Goal: Transaction & Acquisition: Book appointment/travel/reservation

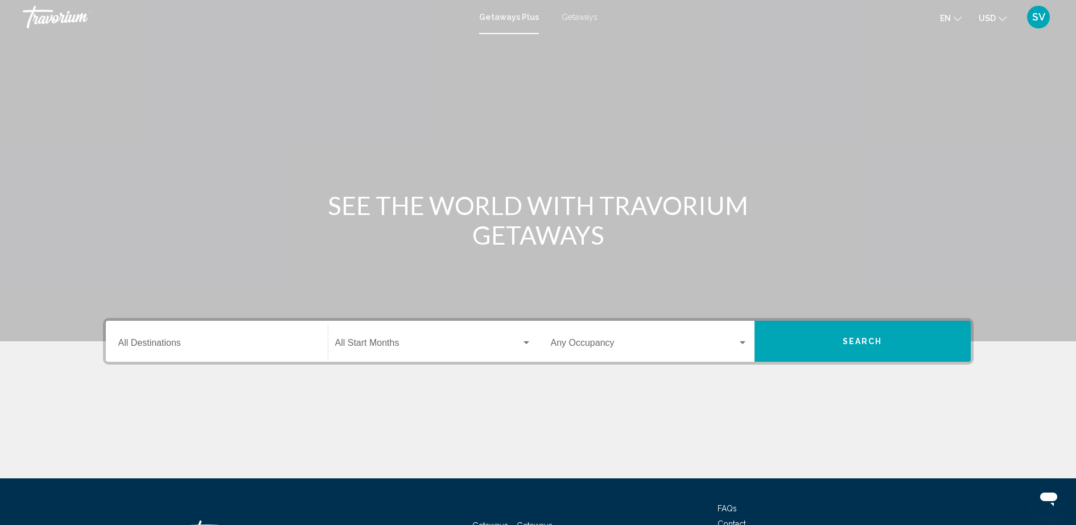
click at [193, 347] on input "Destination All Destinations" at bounding box center [216, 345] width 197 height 10
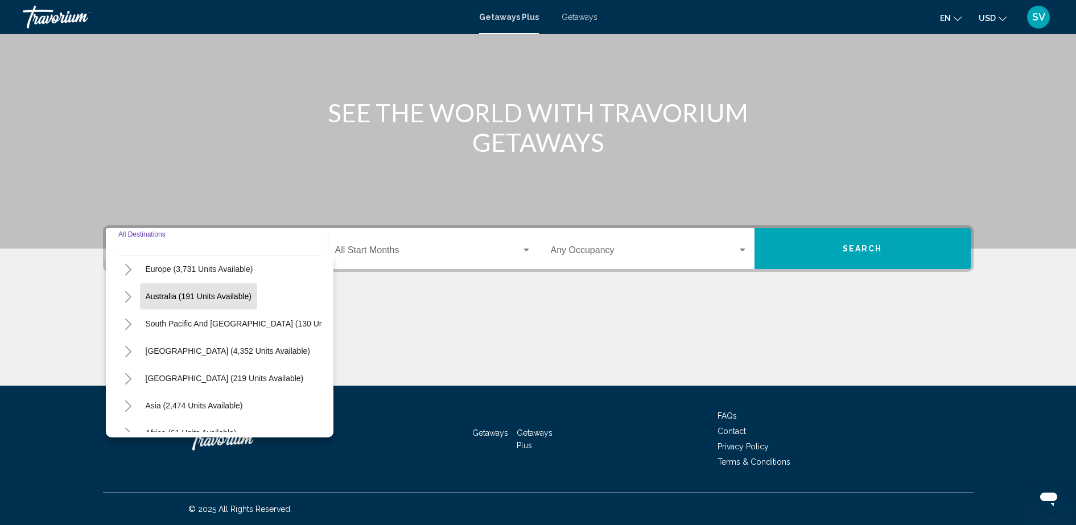
scroll to position [195, 0]
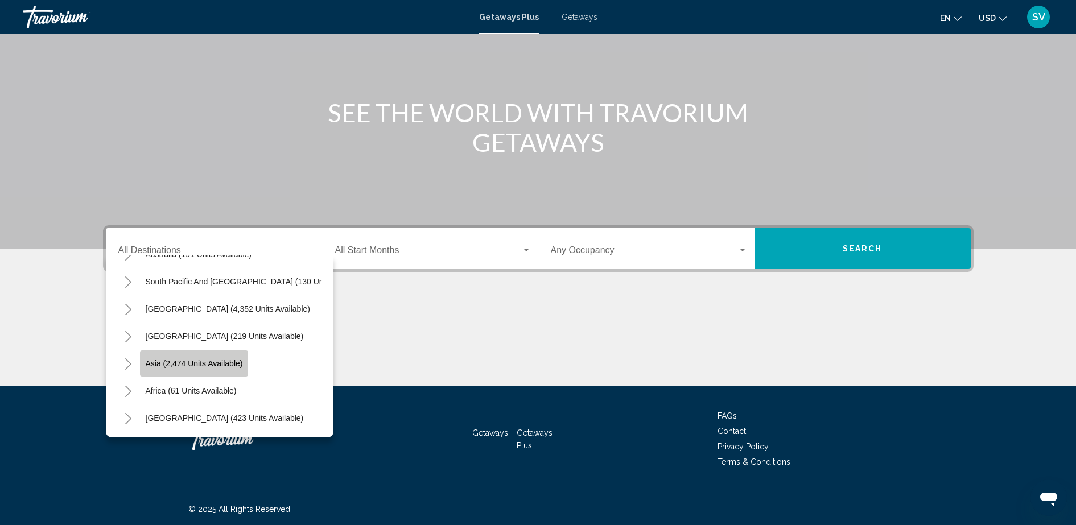
click at [184, 359] on span "Asia (2,474 units available)" at bounding box center [194, 363] width 97 height 9
type input "**********"
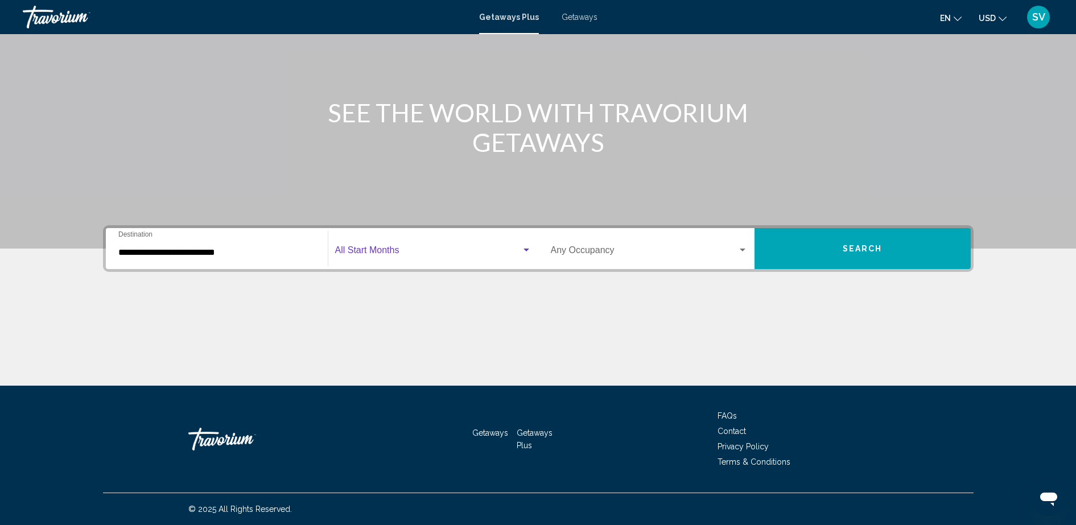
click at [371, 251] on span "Search widget" at bounding box center [428, 252] width 186 height 10
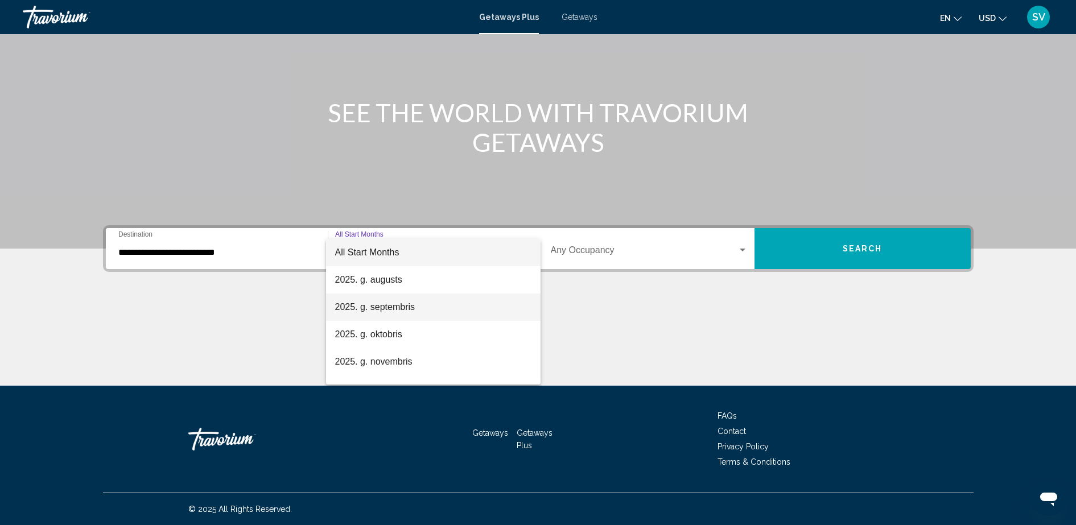
click at [411, 307] on span "2025. g. septembris" at bounding box center [433, 307] width 196 height 27
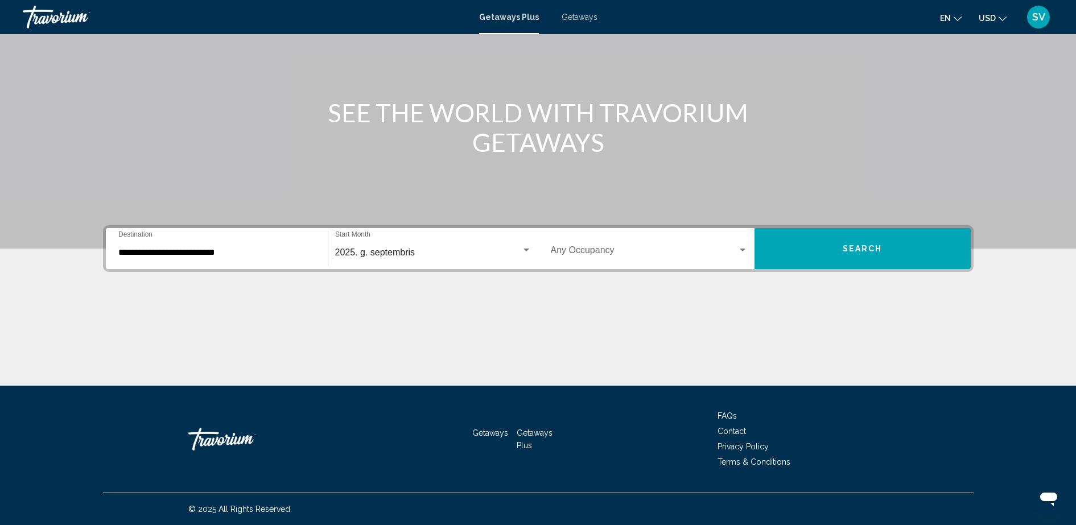
click at [627, 243] on div "Occupancy Any Occupancy" at bounding box center [649, 249] width 197 height 36
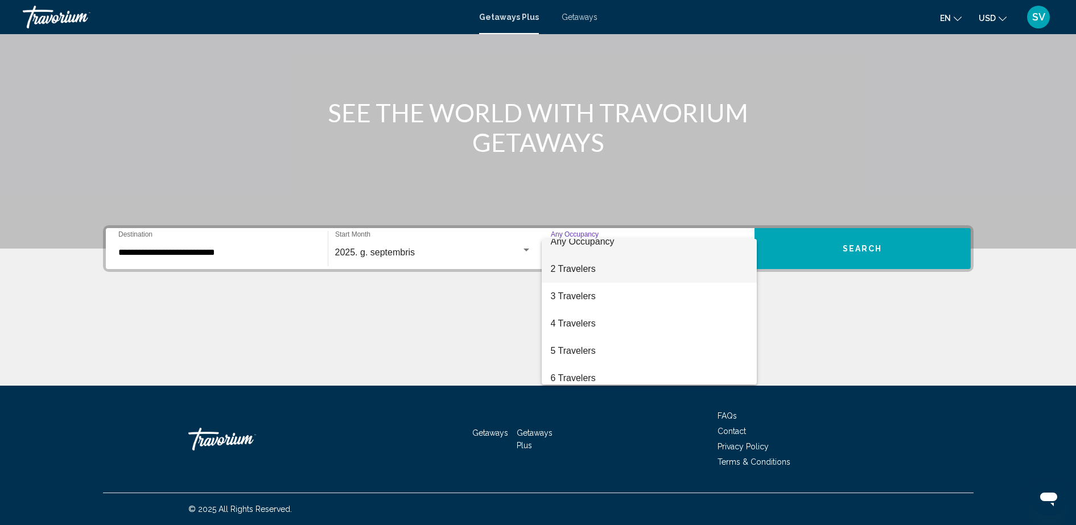
scroll to position [0, 0]
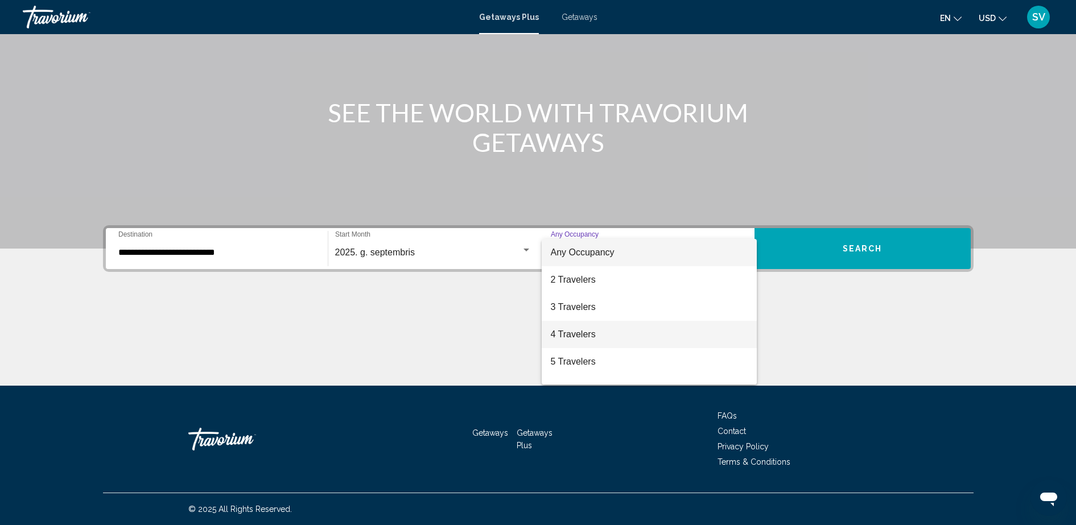
click at [588, 331] on span "4 Travelers" at bounding box center [649, 334] width 197 height 27
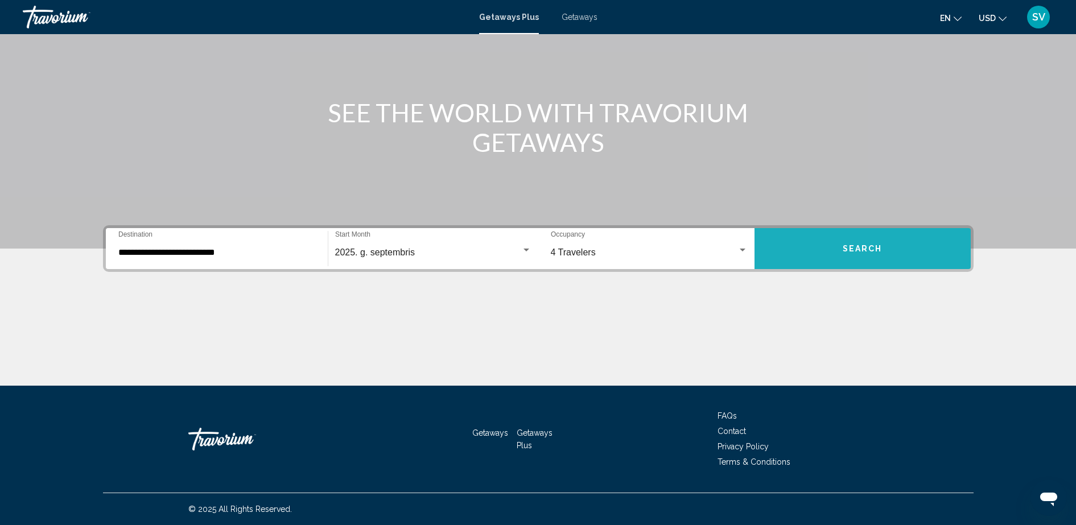
click at [870, 243] on span "Search" at bounding box center [862, 247] width 40 height 9
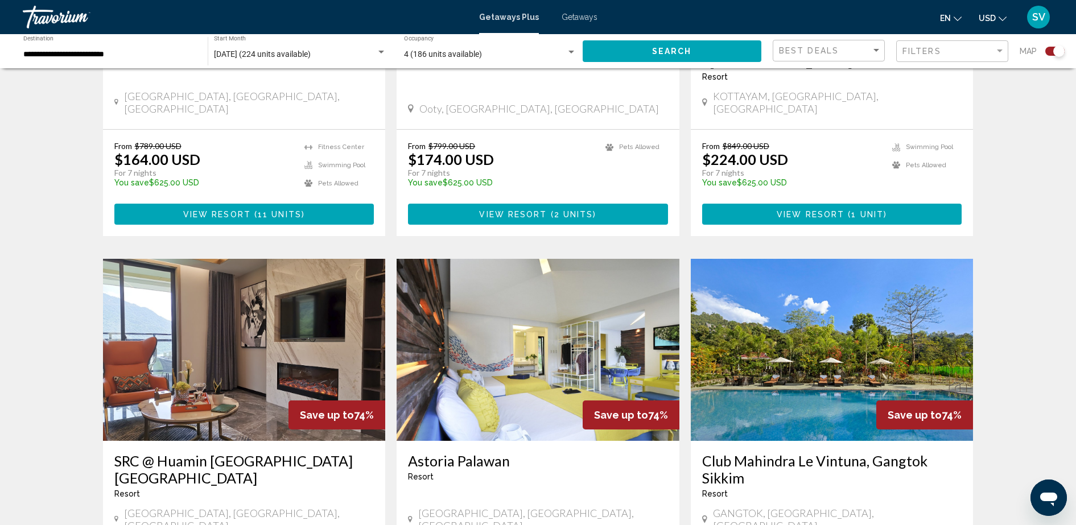
scroll to position [711, 0]
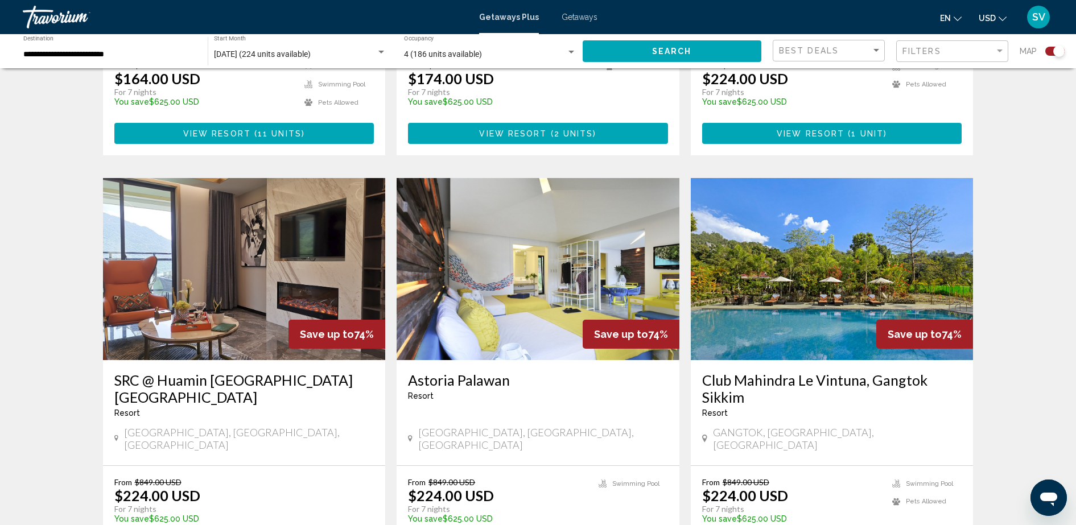
click at [581, 246] on img "Main content" at bounding box center [537, 269] width 283 height 182
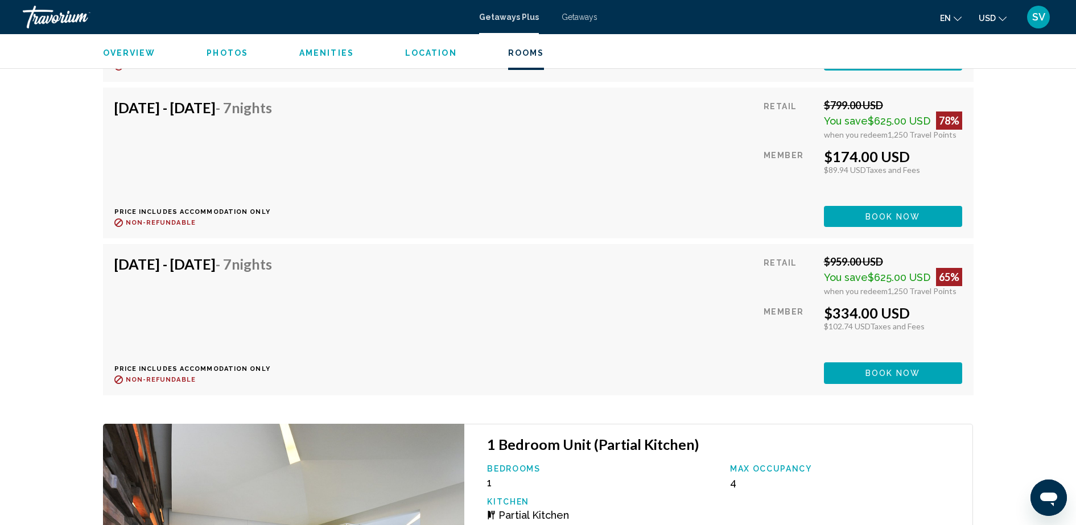
scroll to position [2275, 0]
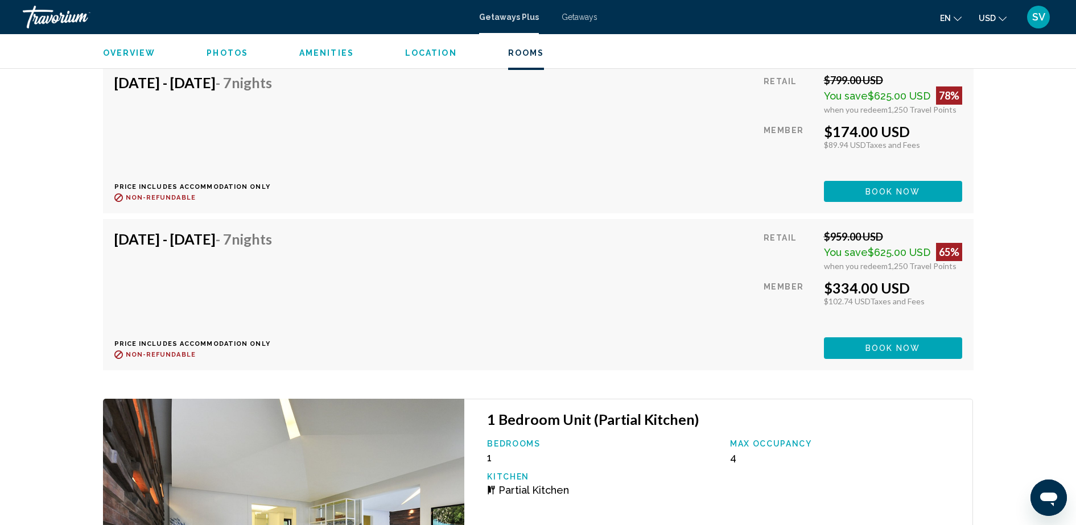
click at [900, 40] on span "Book now" at bounding box center [892, 35] width 55 height 9
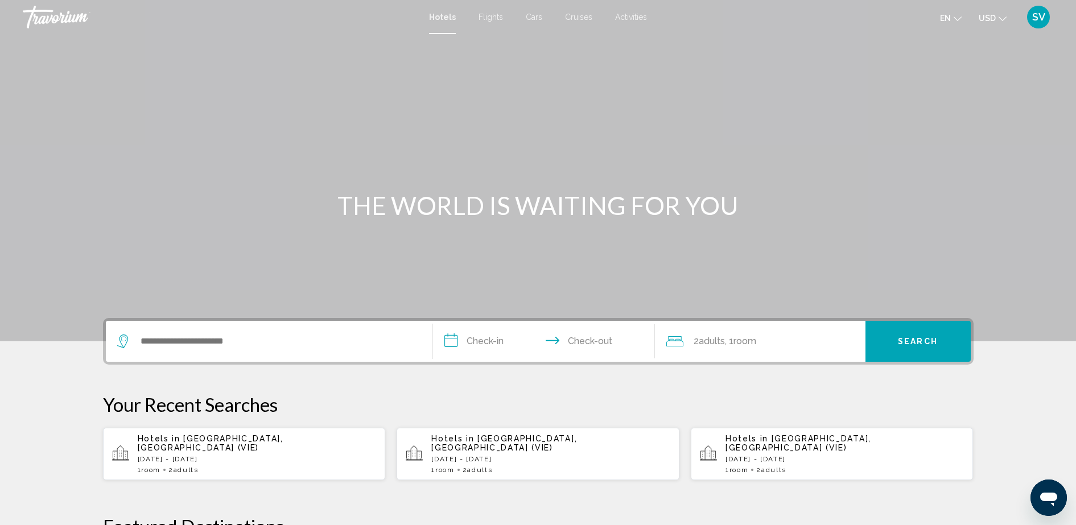
click at [445, 16] on span "Hotels" at bounding box center [442, 17] width 27 height 9
click at [220, 350] on div "Search widget" at bounding box center [269, 341] width 304 height 41
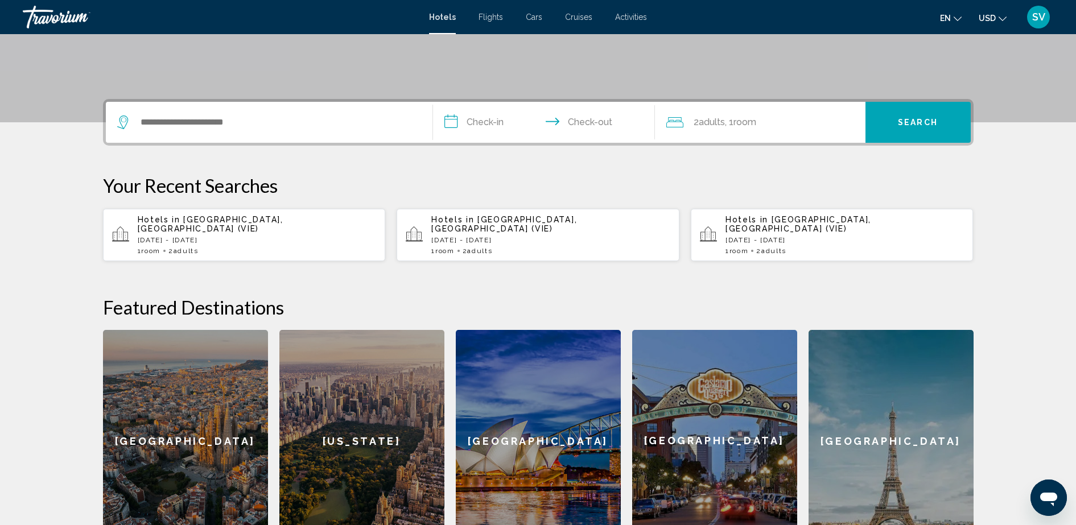
scroll to position [281, 0]
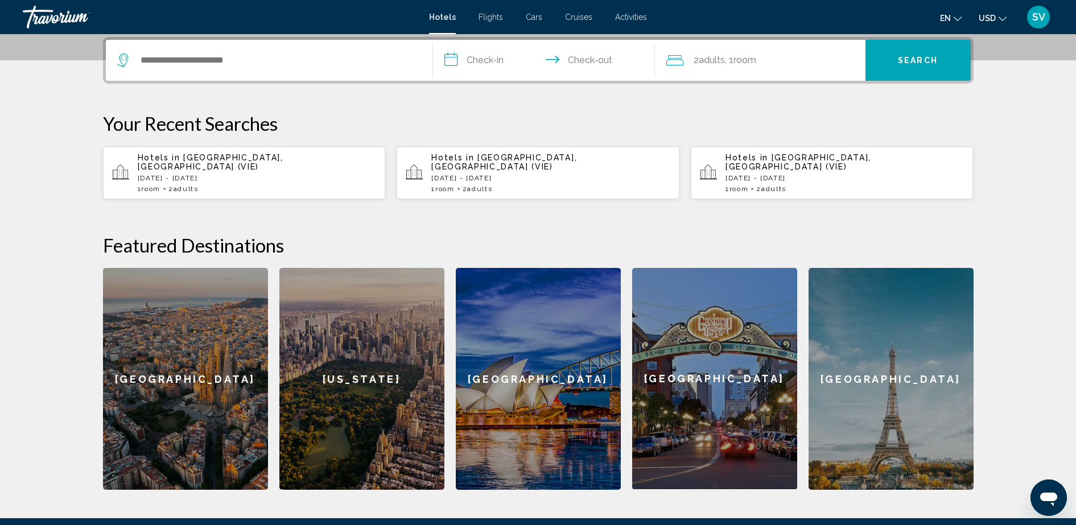
click at [172, 73] on div "Search widget" at bounding box center [269, 60] width 304 height 41
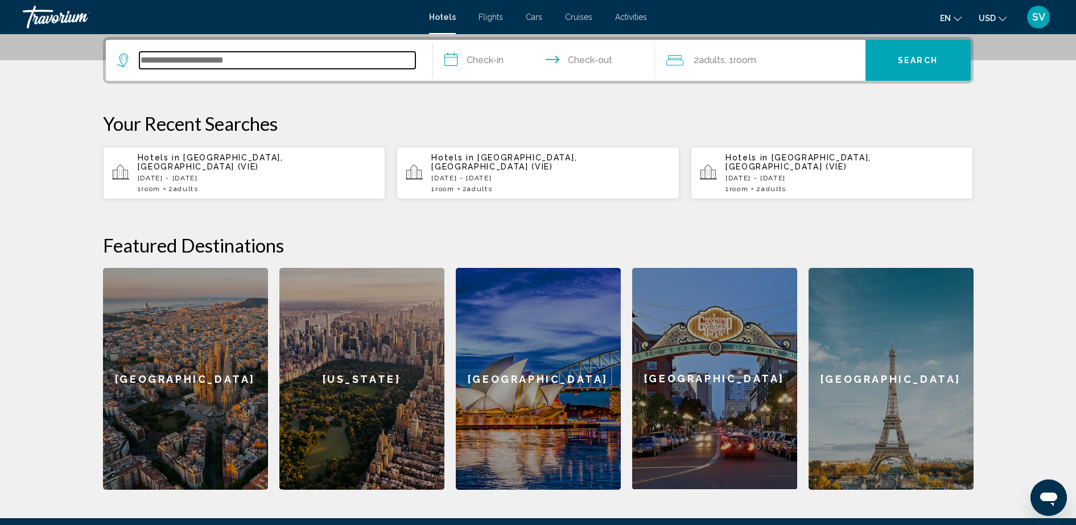
click at [172, 57] on input "Search widget" at bounding box center [277, 60] width 276 height 17
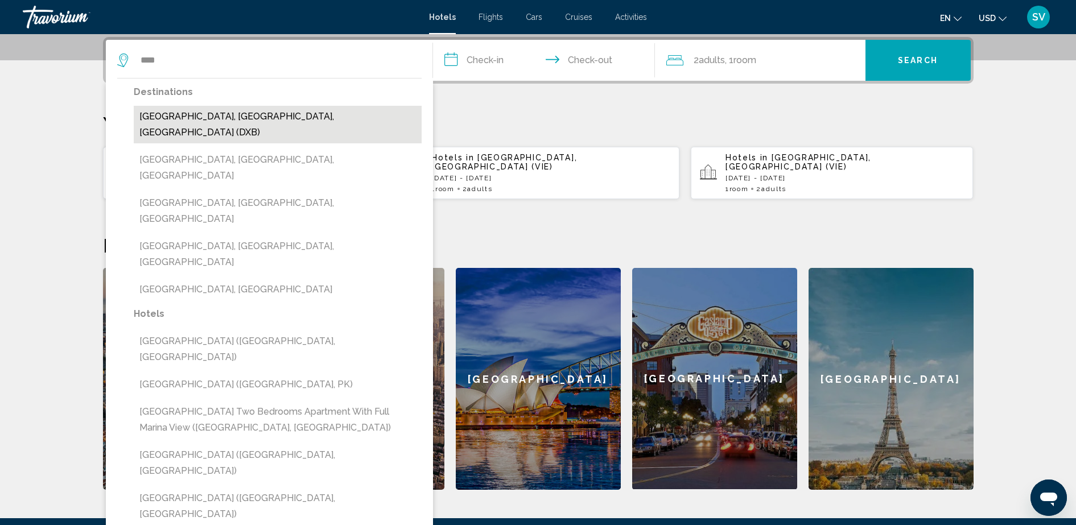
click at [189, 112] on button "[GEOGRAPHIC_DATA], [GEOGRAPHIC_DATA], [GEOGRAPHIC_DATA] (DXB)" at bounding box center [278, 125] width 288 height 38
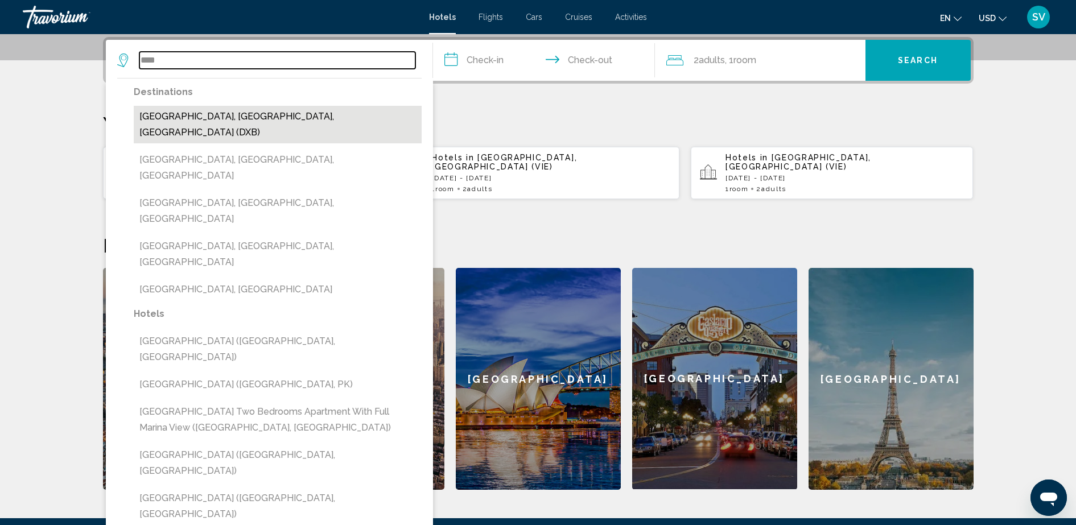
type input "**********"
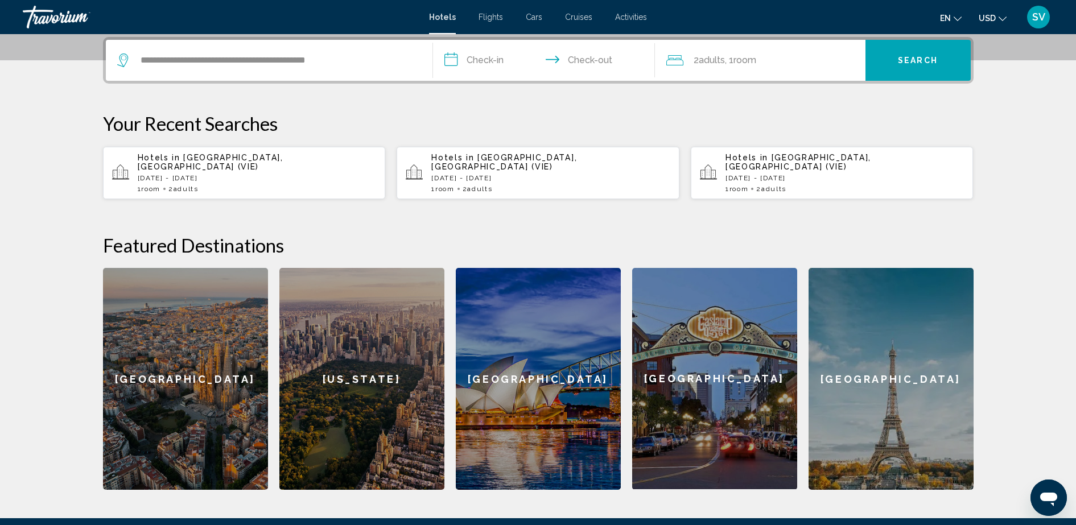
click at [491, 57] on input "**********" at bounding box center [546, 62] width 226 height 44
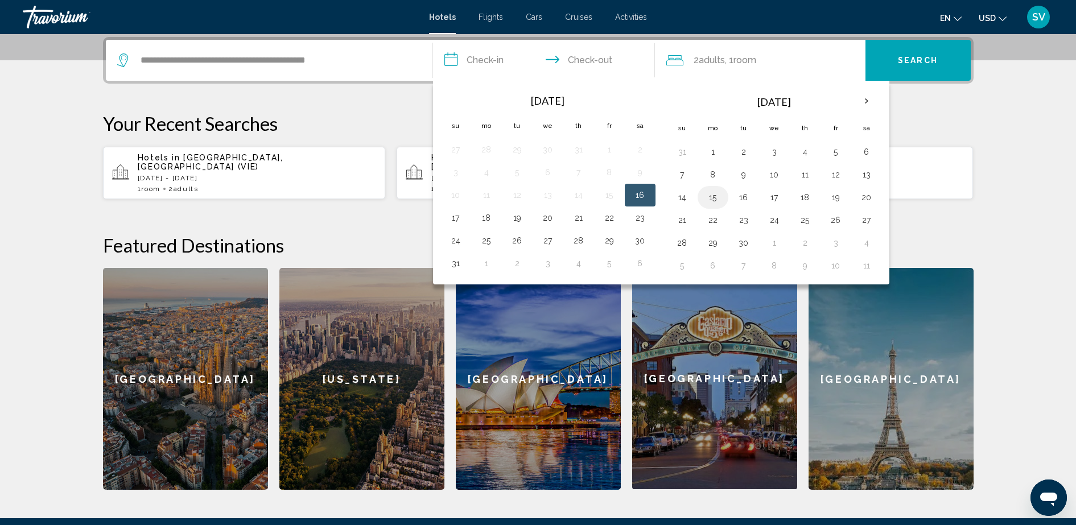
click at [712, 198] on button "15" at bounding box center [713, 197] width 18 height 16
click at [747, 199] on button "16" at bounding box center [743, 197] width 18 height 16
type input "**********"
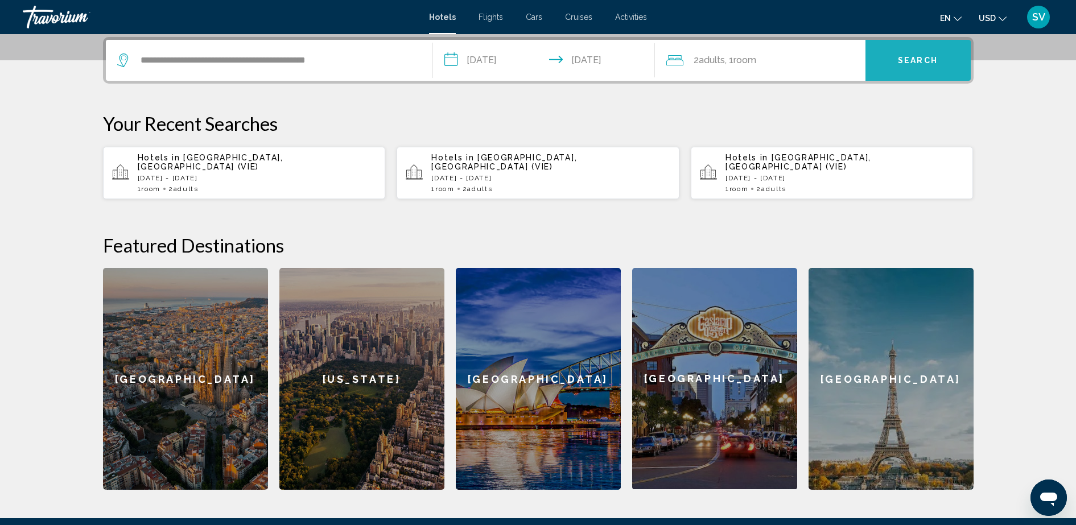
click at [897, 62] on button "Search" at bounding box center [917, 60] width 105 height 41
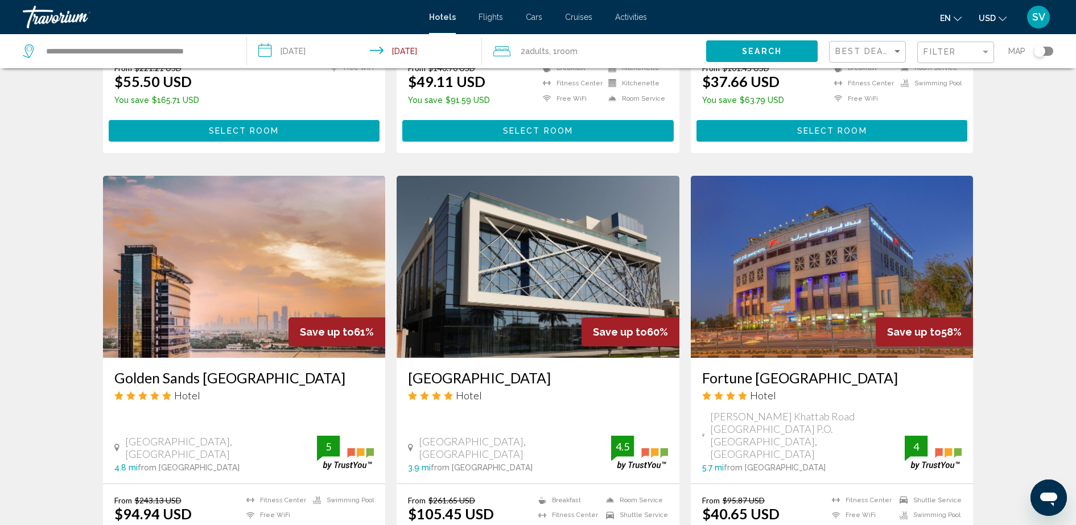
scroll to position [427, 0]
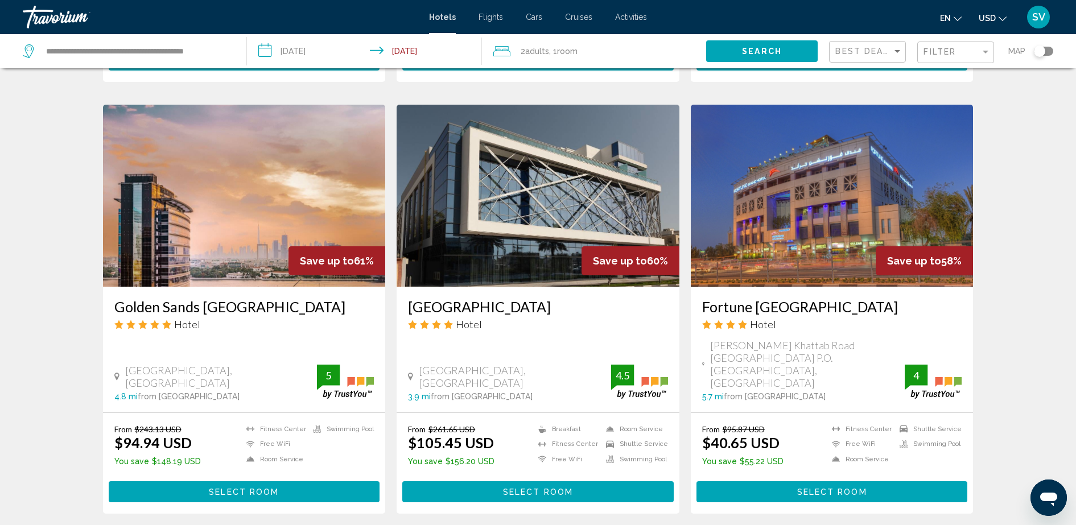
click at [535, 487] on span "Select Room" at bounding box center [538, 491] width 70 height 9
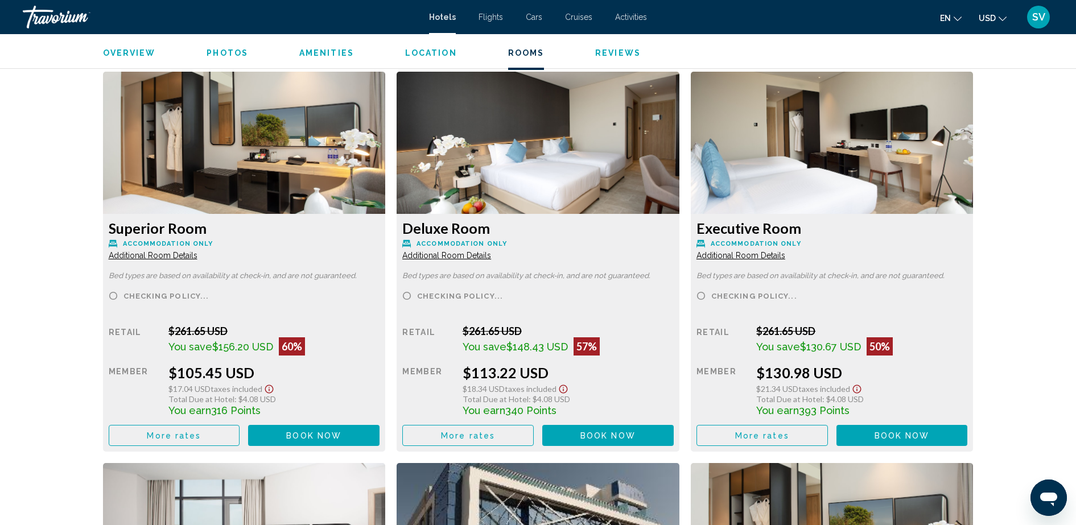
scroll to position [1564, 0]
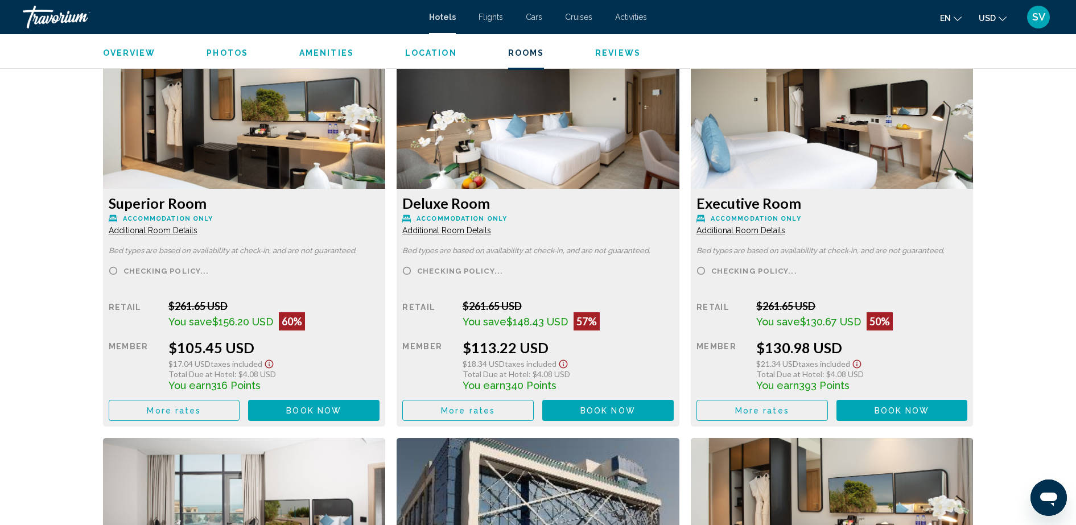
click at [379, 405] on button "Book now No longer available" at bounding box center [313, 410] width 131 height 21
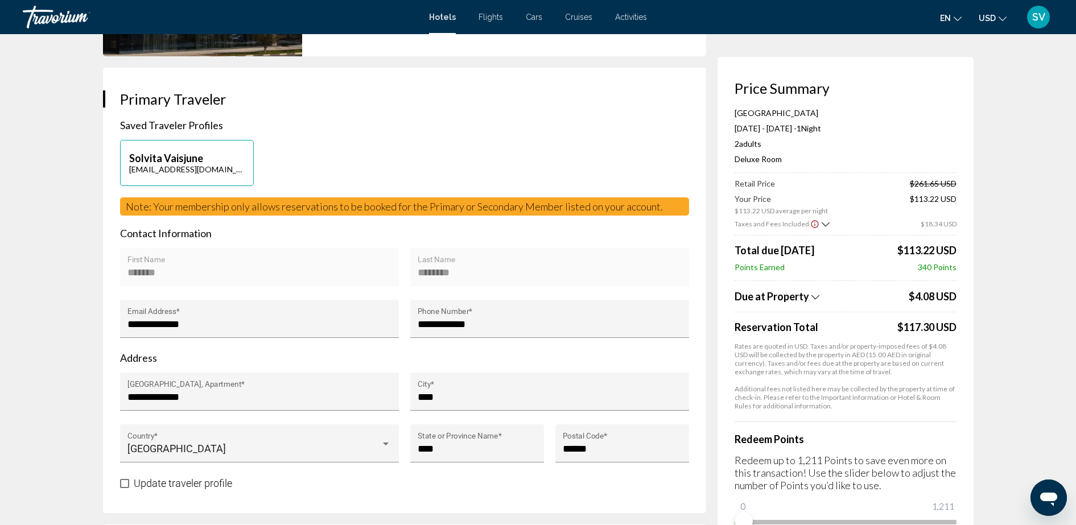
scroll to position [284, 0]
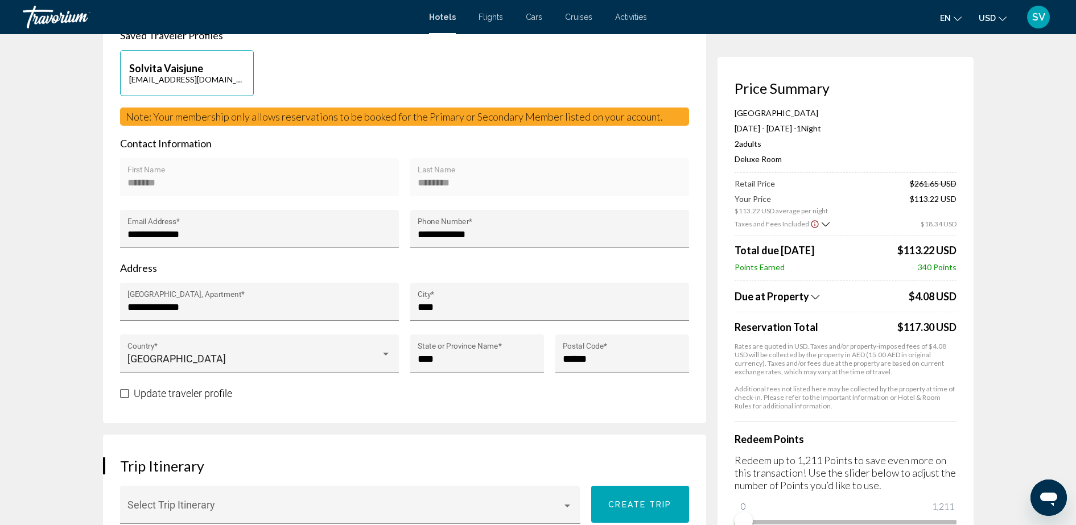
click at [1039, 15] on span "SV" at bounding box center [1038, 16] width 13 height 11
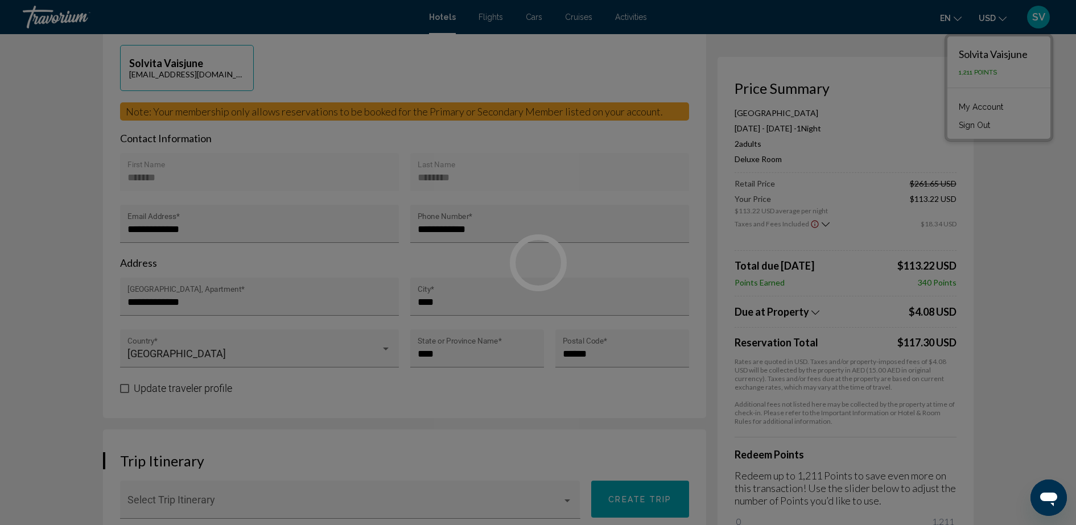
drag, startPoint x: 749, startPoint y: 519, endPoint x: 976, endPoint y: 519, distance: 227.5
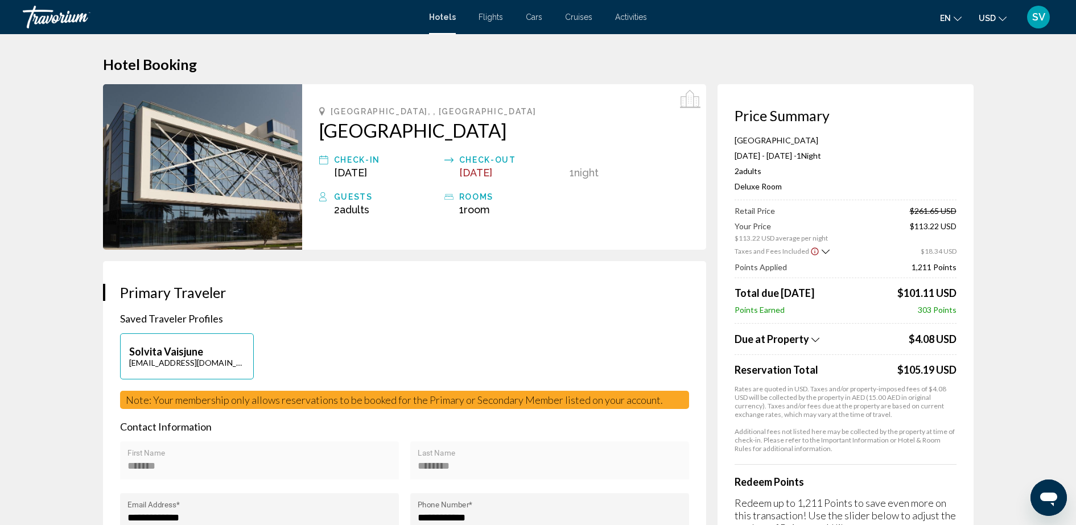
scroll to position [0, 0]
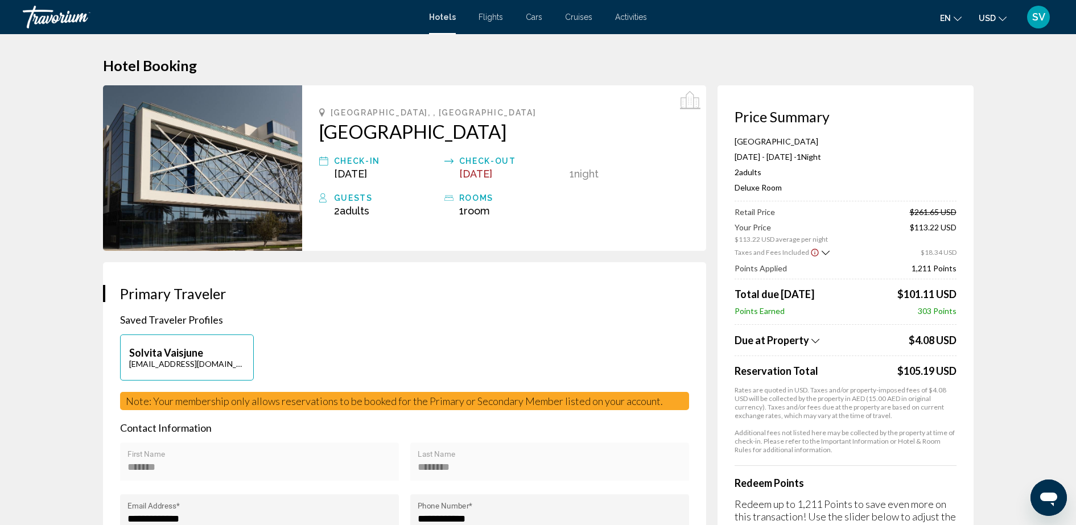
click at [1044, 14] on span "SV" at bounding box center [1038, 16] width 13 height 11
click at [978, 108] on link "My Account" at bounding box center [981, 107] width 56 height 15
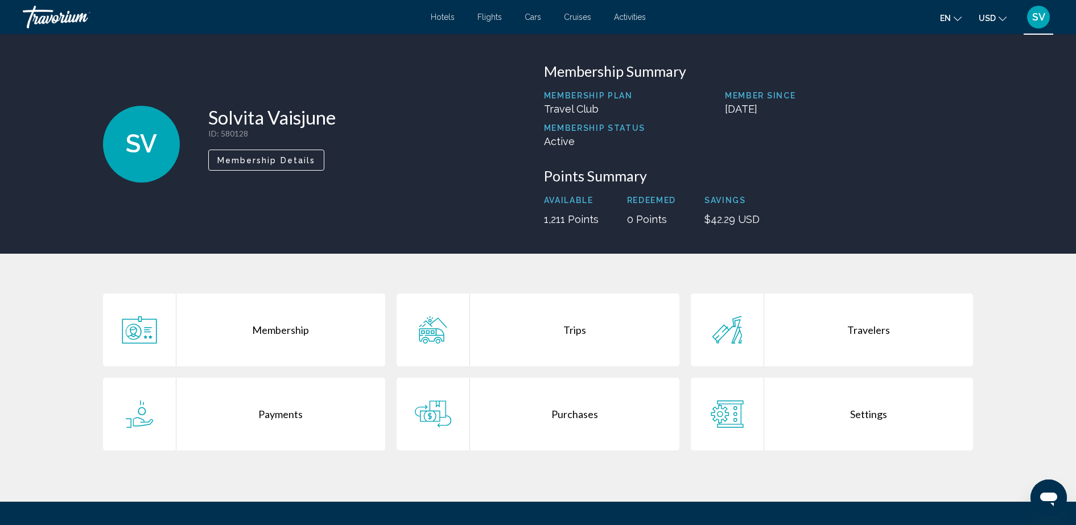
click at [552, 330] on div "Trips" at bounding box center [574, 330] width 209 height 73
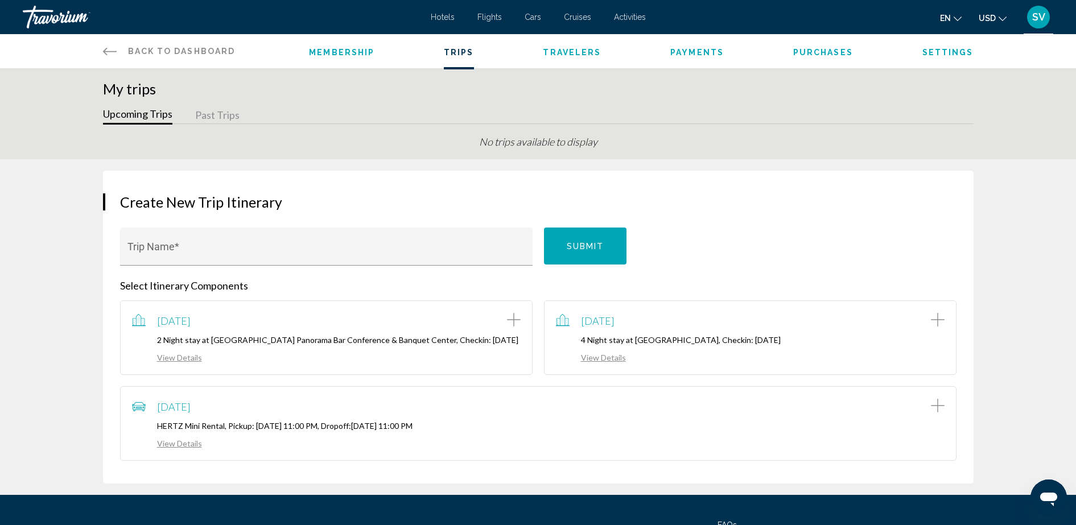
click at [495, 19] on span "Flights" at bounding box center [489, 17] width 24 height 9
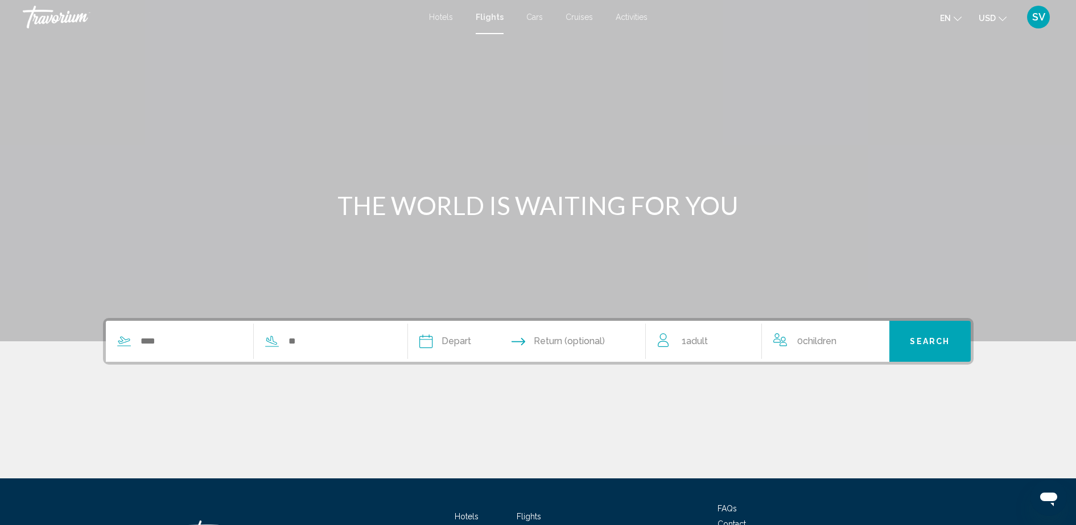
click at [531, 19] on span "Cars" at bounding box center [534, 17] width 16 height 9
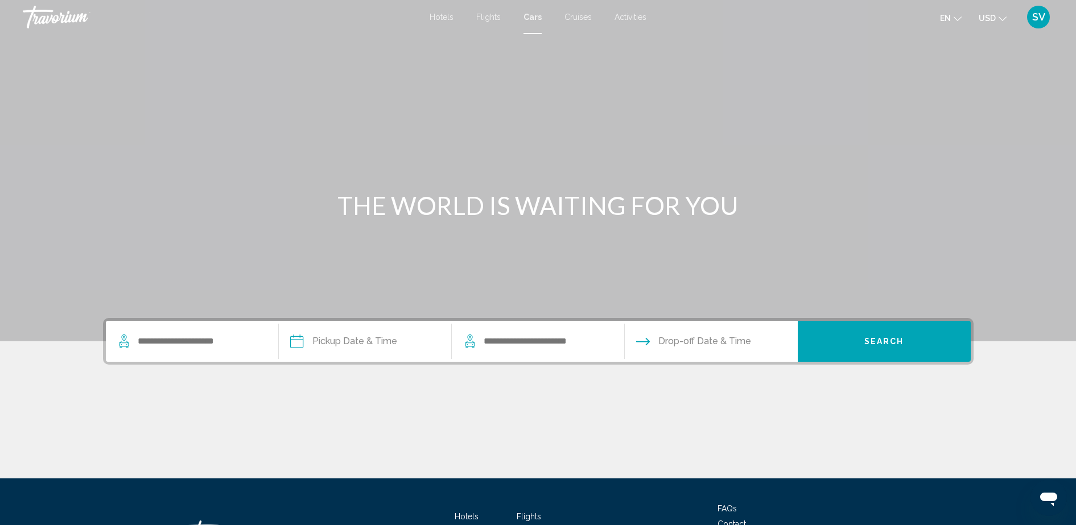
click at [575, 18] on span "Cruises" at bounding box center [577, 17] width 27 height 9
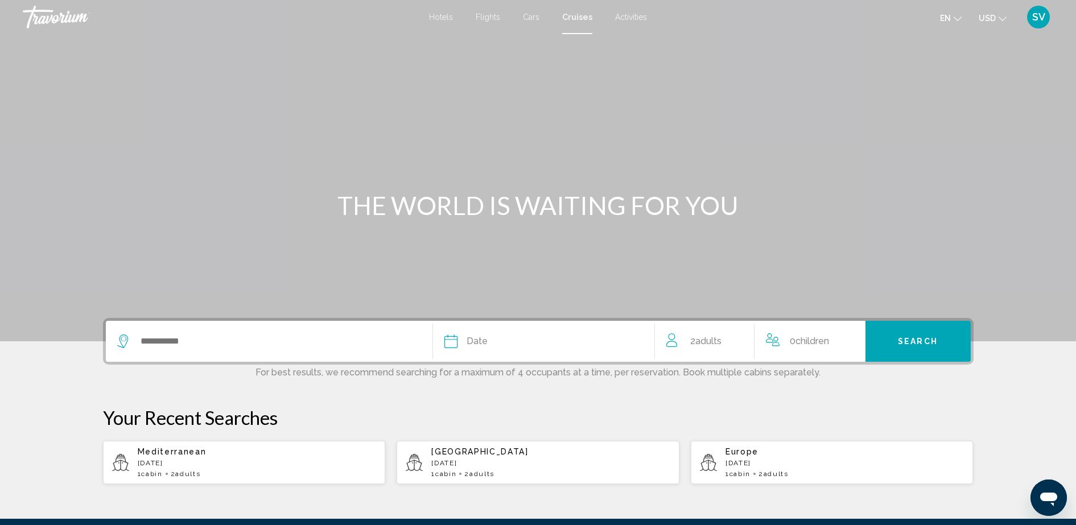
click at [633, 15] on span "Activities" at bounding box center [631, 17] width 32 height 9
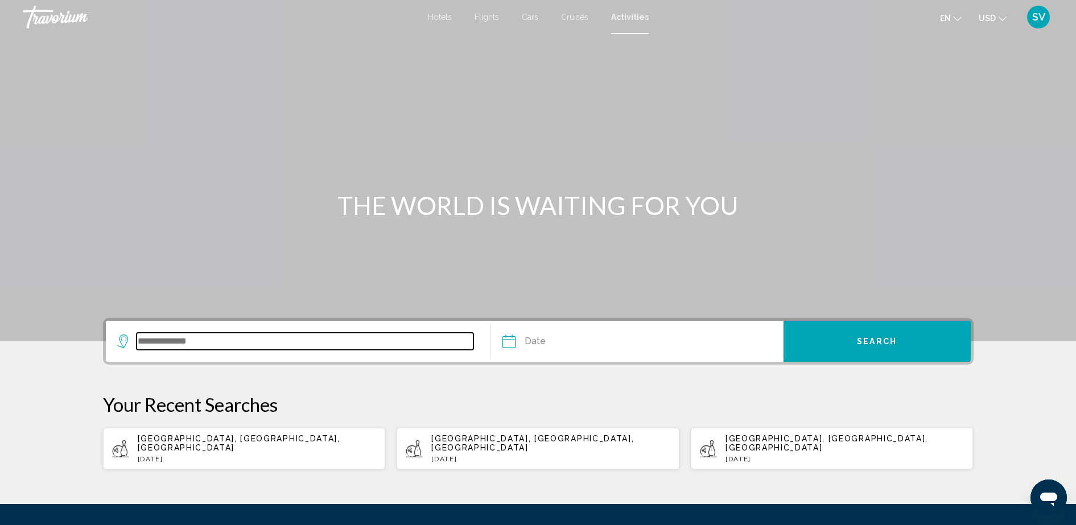
click at [220, 349] on input "Search widget" at bounding box center [305, 341] width 337 height 17
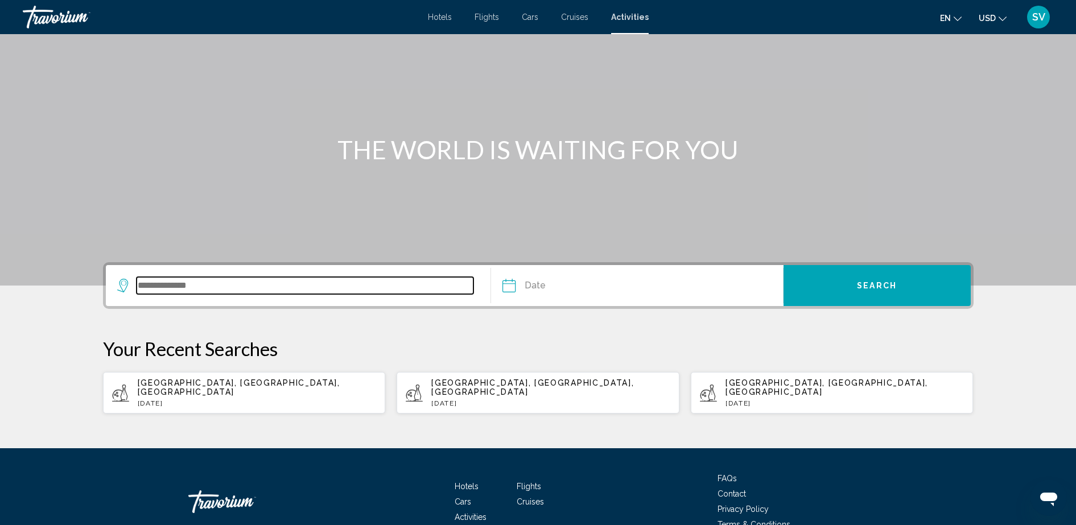
scroll to position [109, 0]
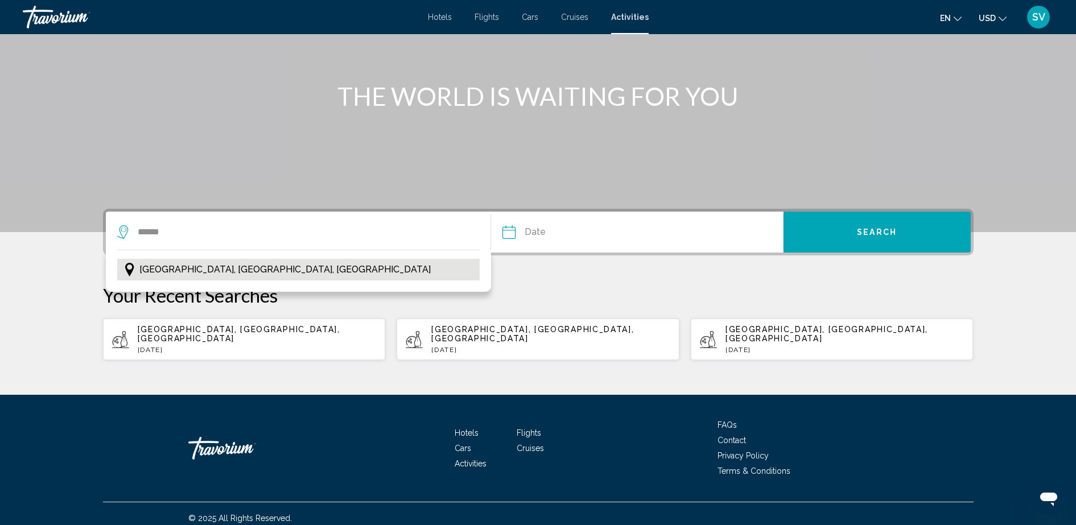
click at [204, 259] on button "[GEOGRAPHIC_DATA], [GEOGRAPHIC_DATA], [GEOGRAPHIC_DATA]" at bounding box center [298, 270] width 363 height 22
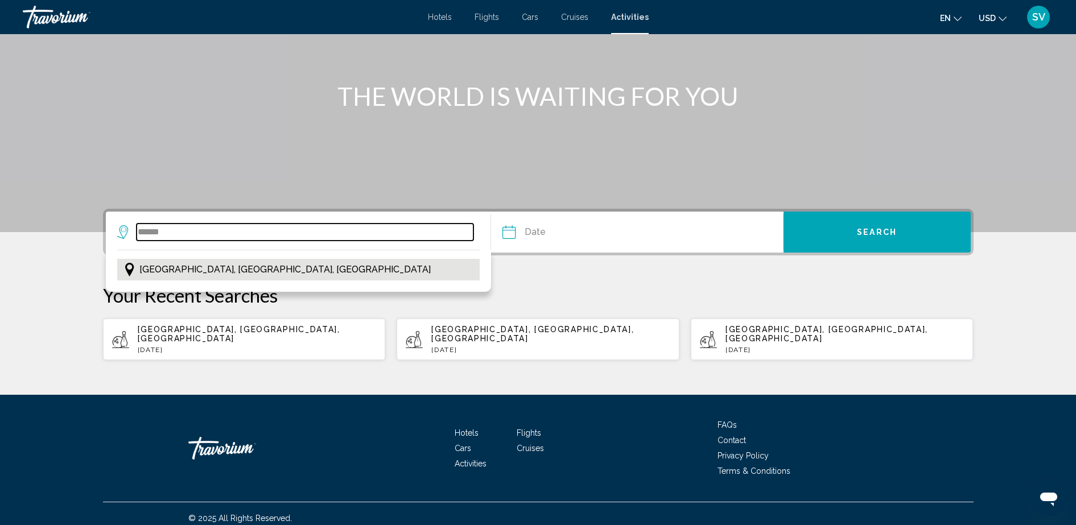
type input "**********"
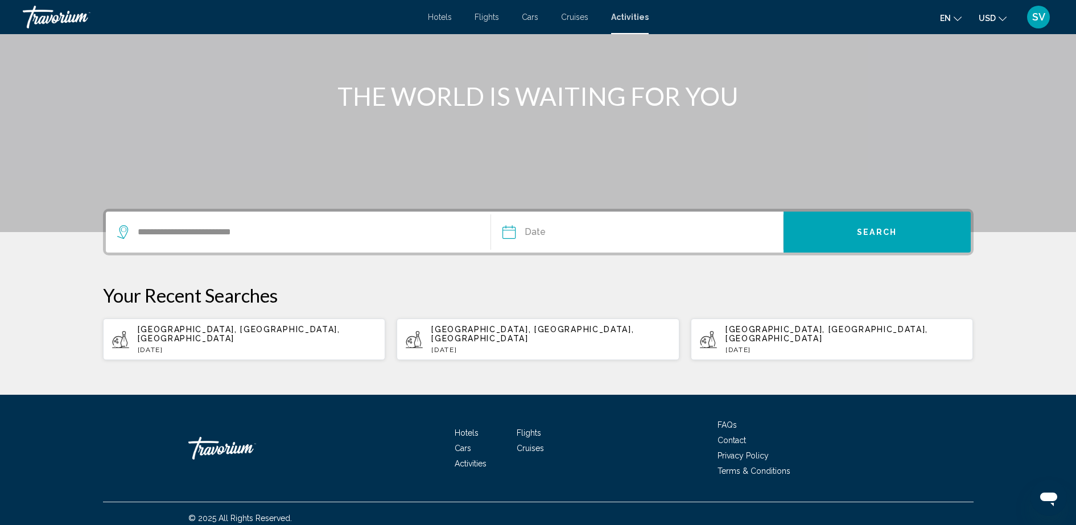
click at [528, 231] on input "Date" at bounding box center [571, 234] width 144 height 44
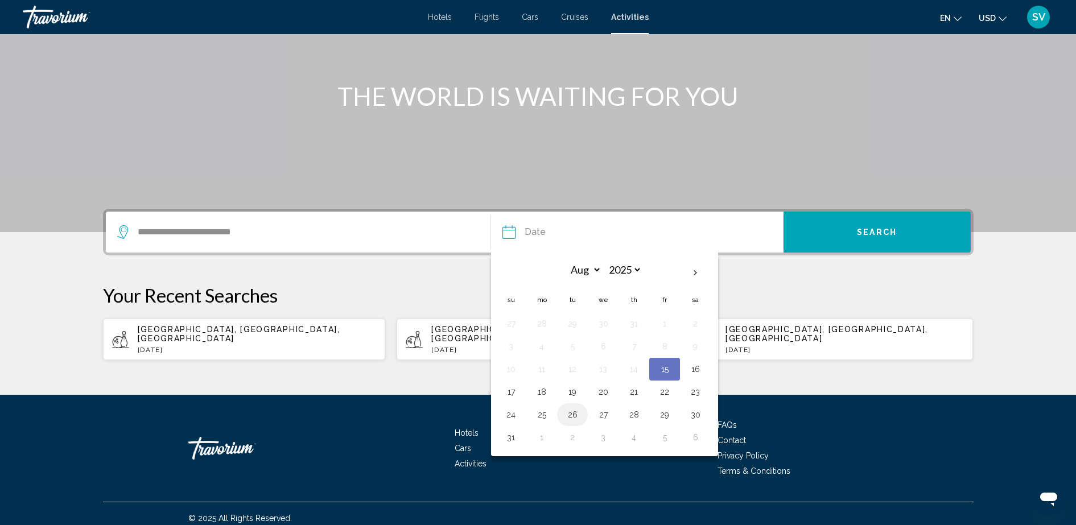
click at [575, 412] on button "26" at bounding box center [572, 415] width 18 height 16
type input "**********"
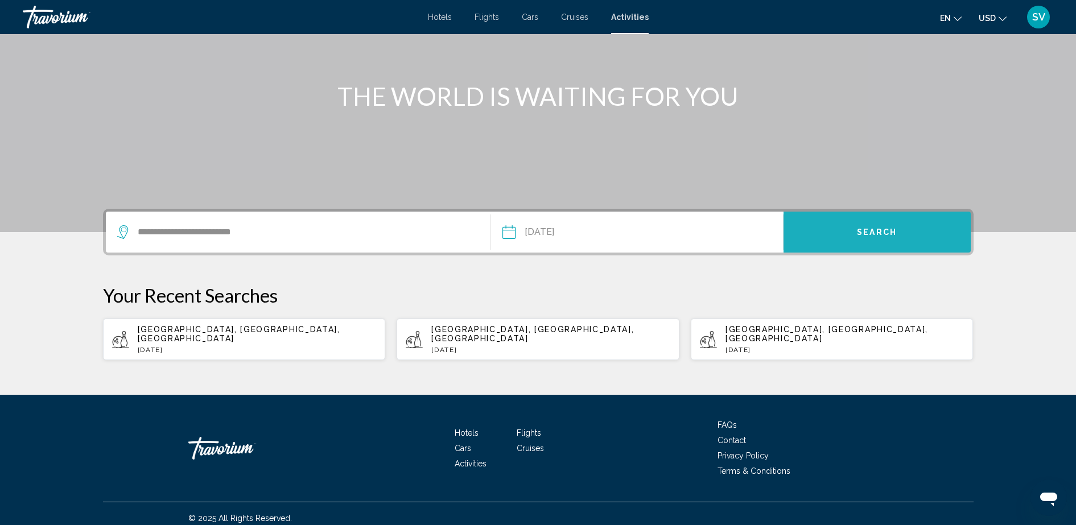
click at [807, 226] on button "Search" at bounding box center [876, 232] width 187 height 41
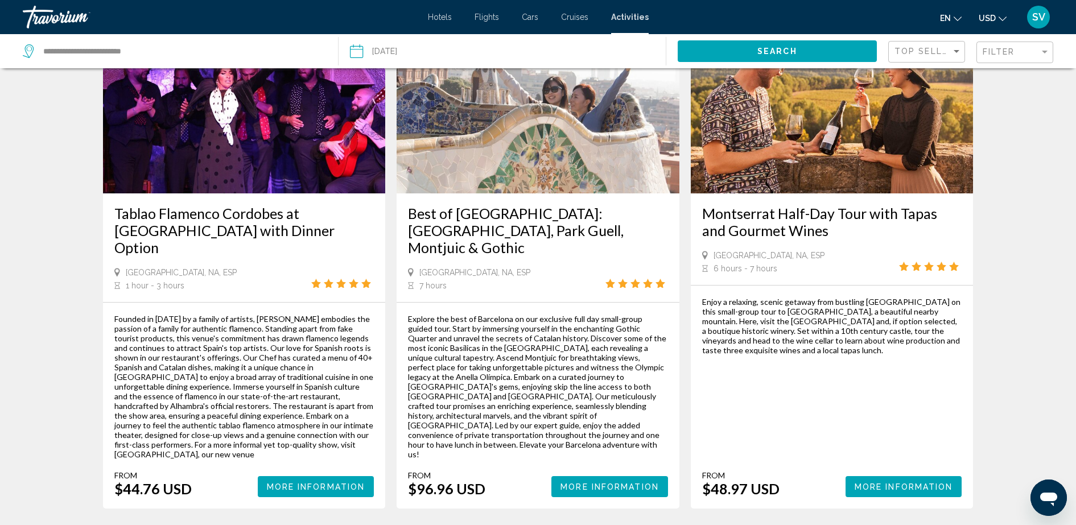
scroll to position [1635, 0]
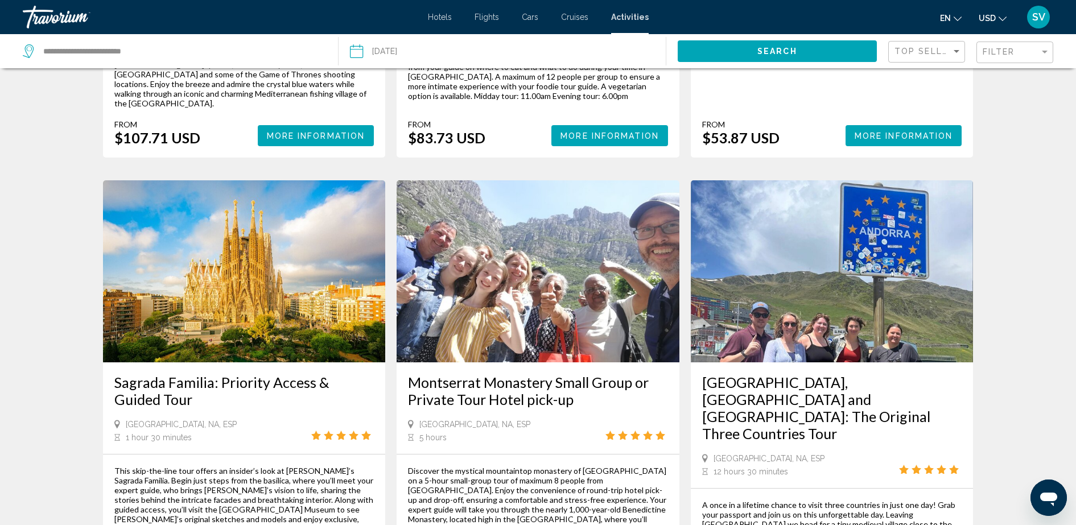
scroll to position [1422, 0]
